Goal: Information Seeking & Learning: Learn about a topic

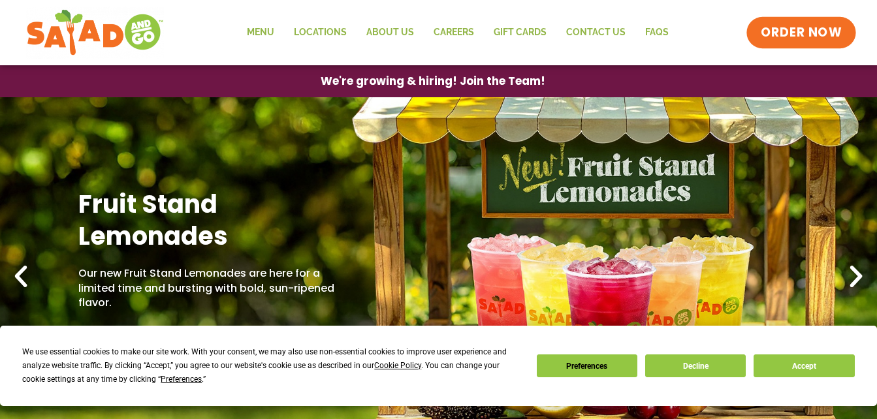
click at [807, 39] on span "ORDER NOW" at bounding box center [800, 32] width 81 height 17
click at [696, 365] on button "Decline" at bounding box center [695, 365] width 101 height 23
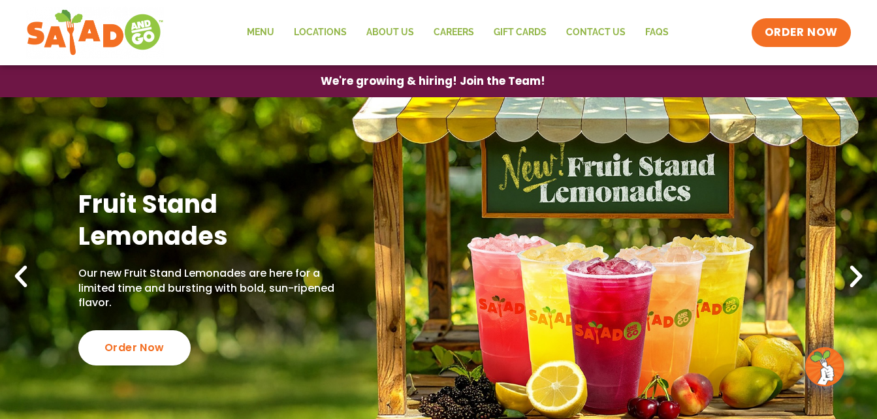
click at [848, 272] on icon "Next slide" at bounding box center [855, 276] width 29 height 29
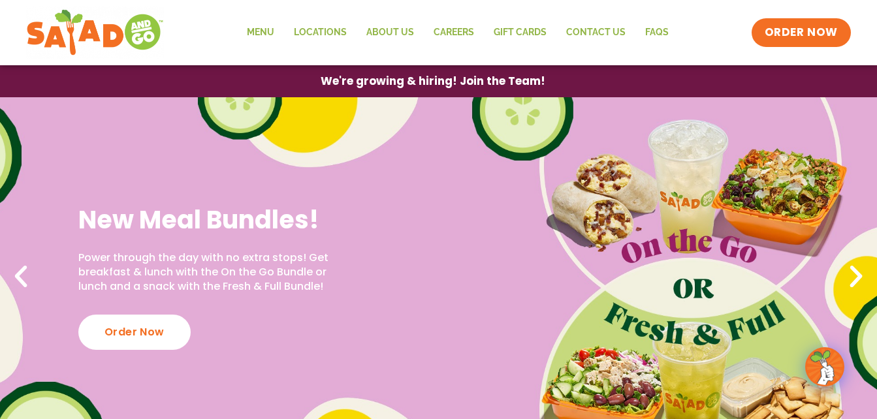
click at [19, 268] on icon "Previous slide" at bounding box center [21, 276] width 29 height 29
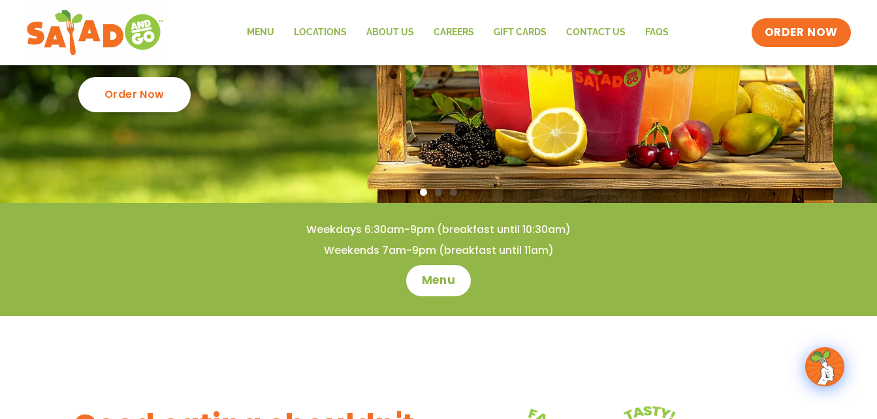
scroll to position [207, 0]
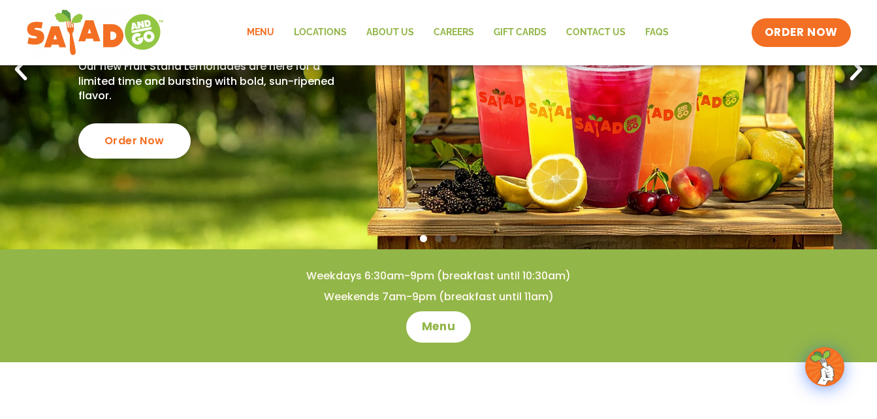
click at [257, 33] on link "Menu" at bounding box center [260, 33] width 47 height 30
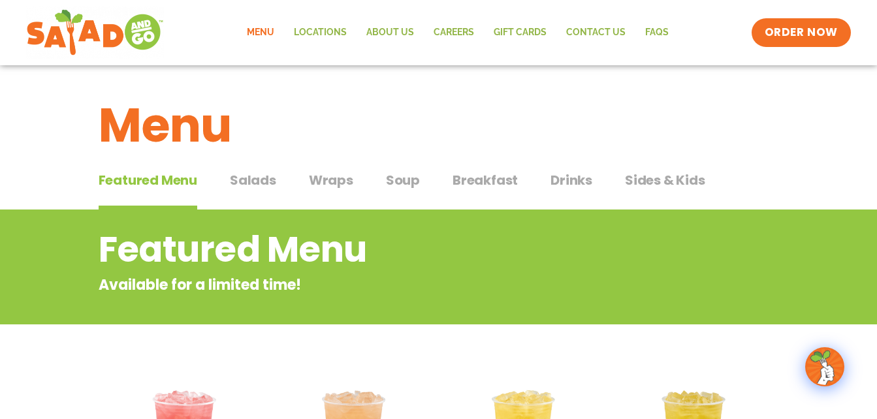
click at [561, 177] on span "Drinks" at bounding box center [571, 180] width 42 height 20
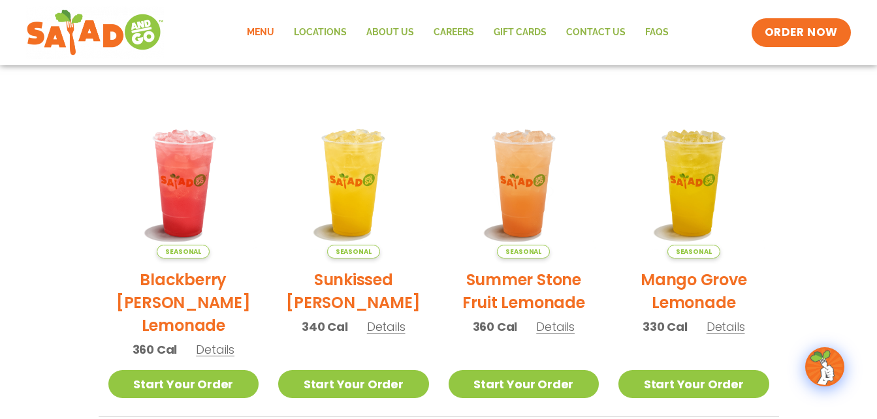
scroll to position [277, 0]
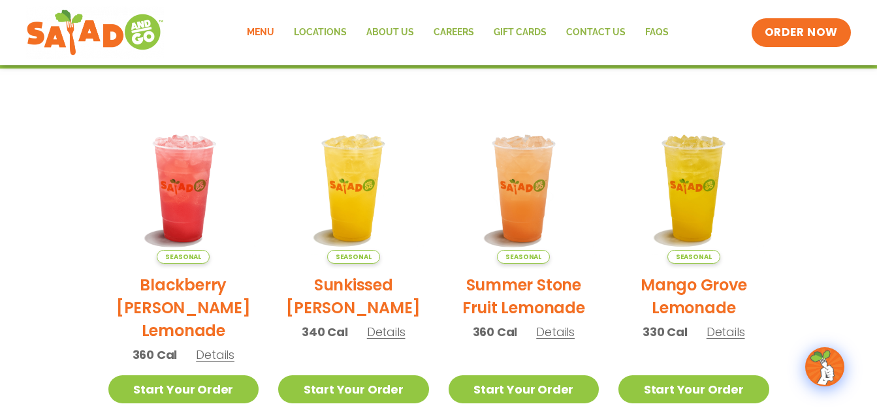
click at [210, 356] on span "Details" at bounding box center [215, 355] width 39 height 16
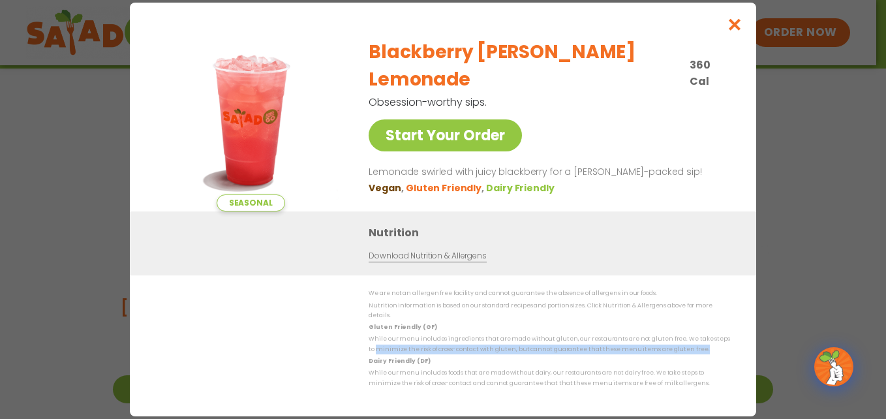
drag, startPoint x: 210, startPoint y: 356, endPoint x: 238, endPoint y: 341, distance: 32.7
click at [238, 341] on div "We are not an allergen free facility and cannot guarantee the absence of allerg…" at bounding box center [443, 338] width 574 height 100
click at [736, 31] on icon "Close modal" at bounding box center [735, 25] width 16 height 14
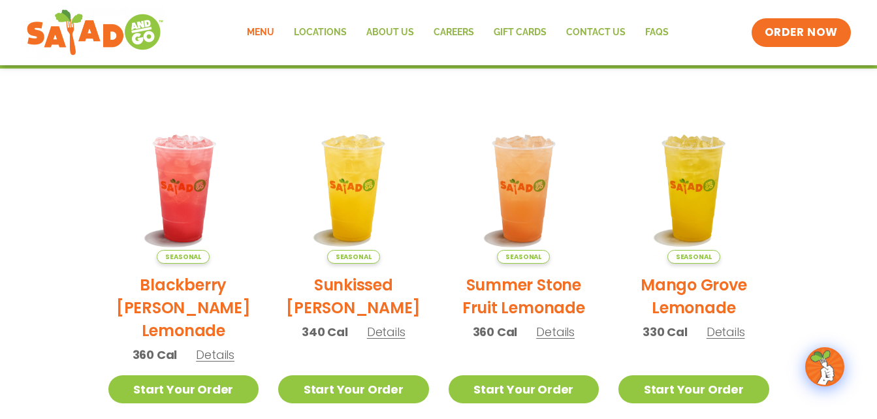
click at [552, 335] on span "Details" at bounding box center [555, 332] width 39 height 16
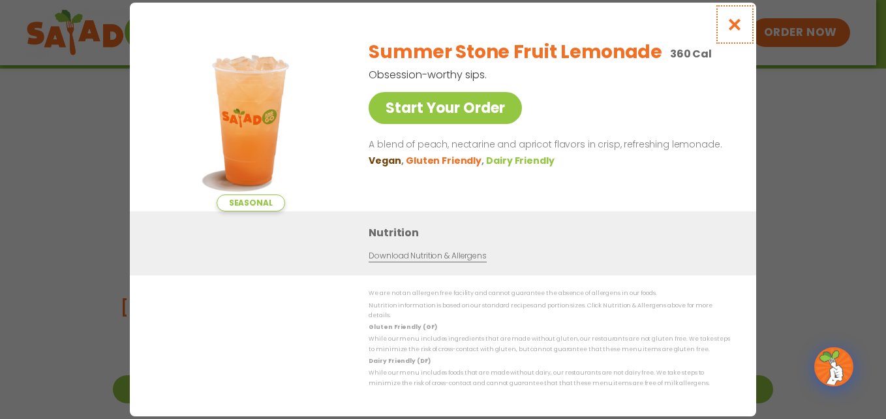
click at [736, 31] on icon "Close modal" at bounding box center [735, 25] width 16 height 14
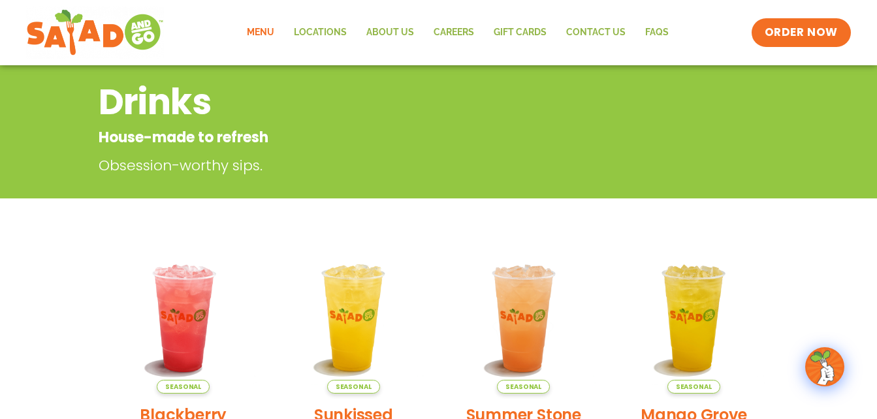
scroll to position [159, 0]
